Goal: Task Accomplishment & Management: Complete application form

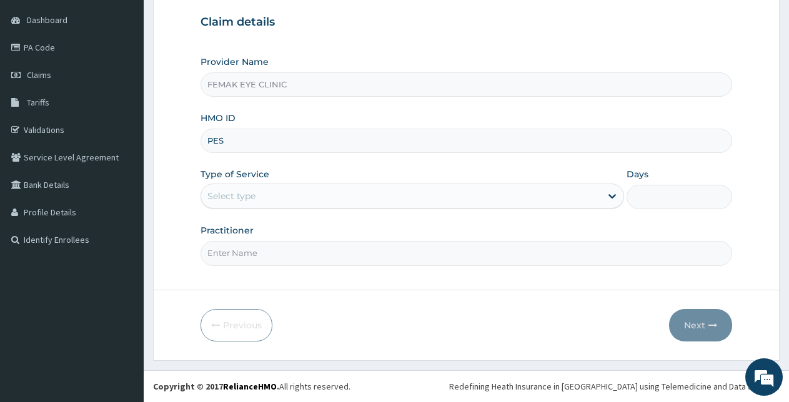
type input "PES/10161/A"
click at [294, 197] on div "Select type" at bounding box center [400, 196] width 399 height 20
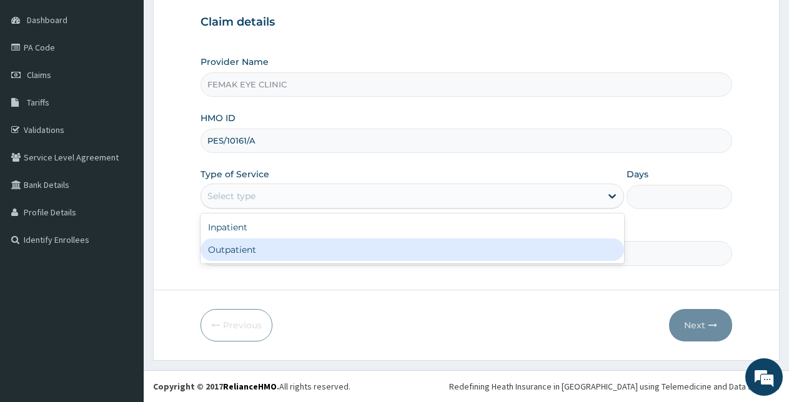
click at [225, 254] on div "Outpatient" at bounding box center [411, 250] width 423 height 22
type input "1"
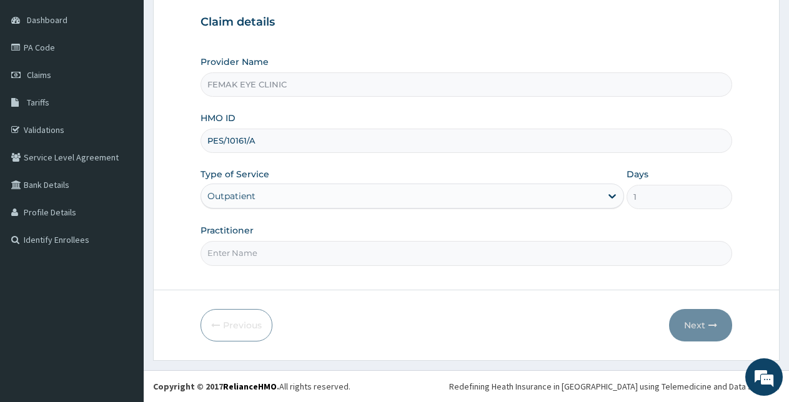
click at [286, 246] on input "Practitioner" at bounding box center [465, 253] width 531 height 24
type input "DR KELECHI NWAGWU"
click at [699, 330] on button "Next" at bounding box center [700, 325] width 63 height 32
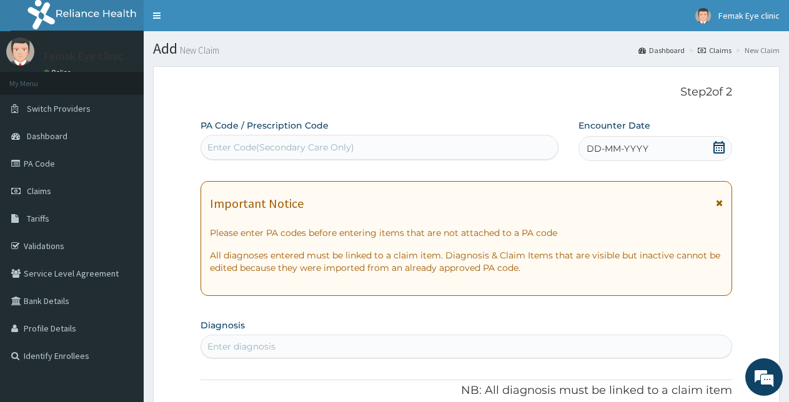
click at [290, 146] on div "Enter Code(Secondary Care Only)" at bounding box center [280, 147] width 147 height 12
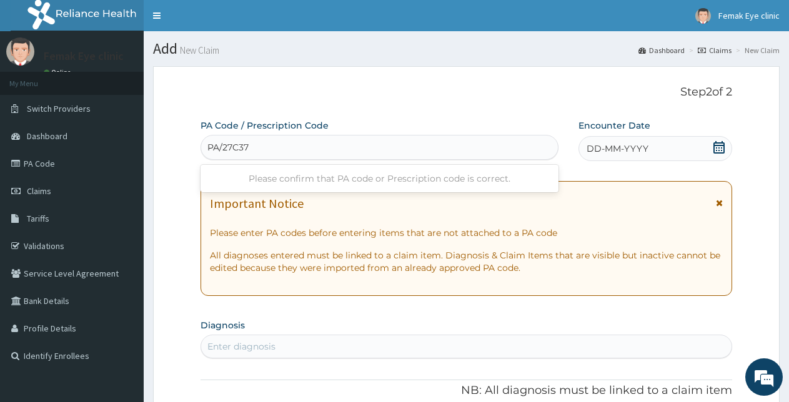
type input "PA/27C374"
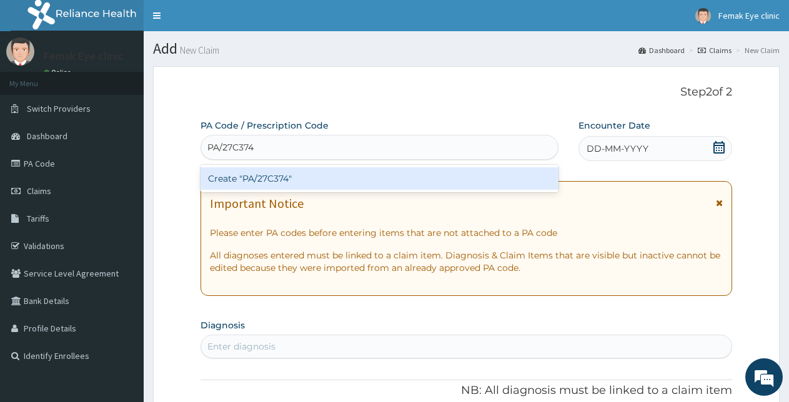
click at [277, 180] on div "Create "PA/27C374"" at bounding box center [379, 178] width 358 height 22
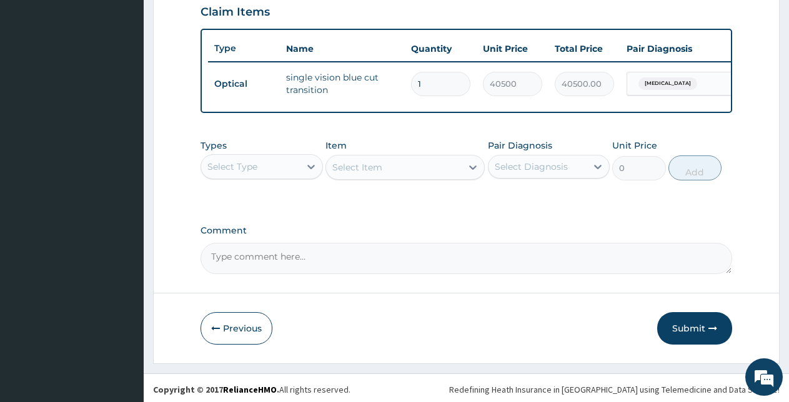
scroll to position [450, 0]
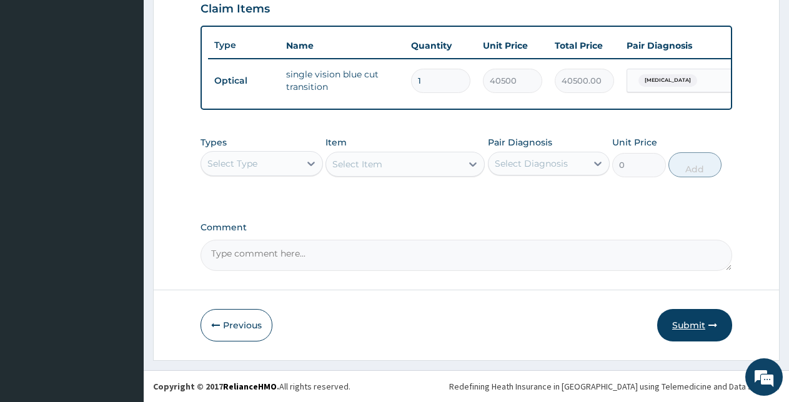
click at [686, 325] on button "Submit" at bounding box center [694, 325] width 75 height 32
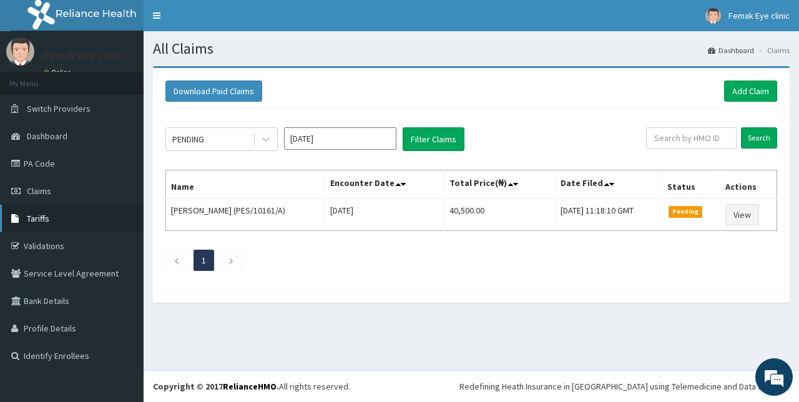
click at [41, 213] on span "Tariffs" at bounding box center [38, 218] width 22 height 11
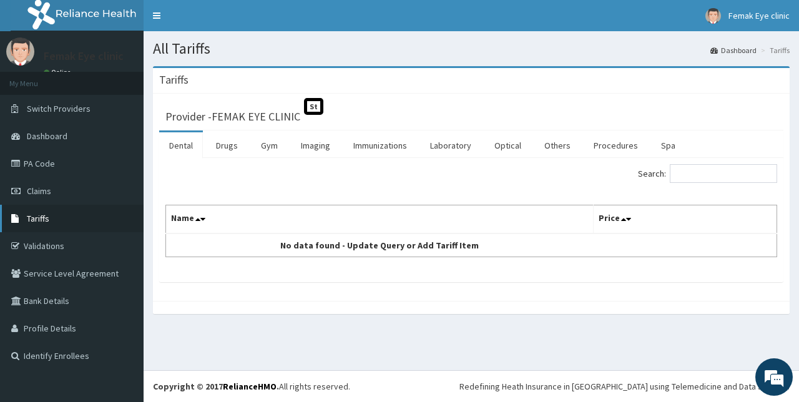
click at [37, 220] on span "Tariffs" at bounding box center [38, 218] width 22 height 11
click at [508, 154] on link "Optical" at bounding box center [508, 145] width 47 height 26
